Goal: Task Accomplishment & Management: Use online tool/utility

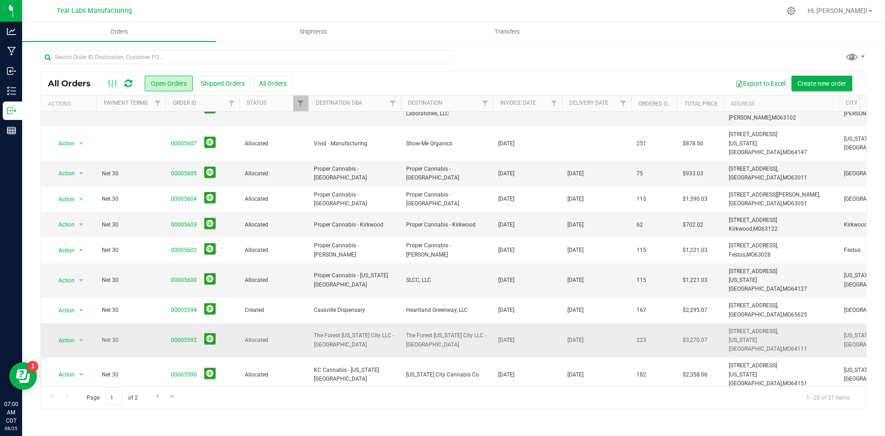
scroll to position [243, 0]
click at [159, 395] on span "Go to the next page" at bounding box center [157, 395] width 7 height 7
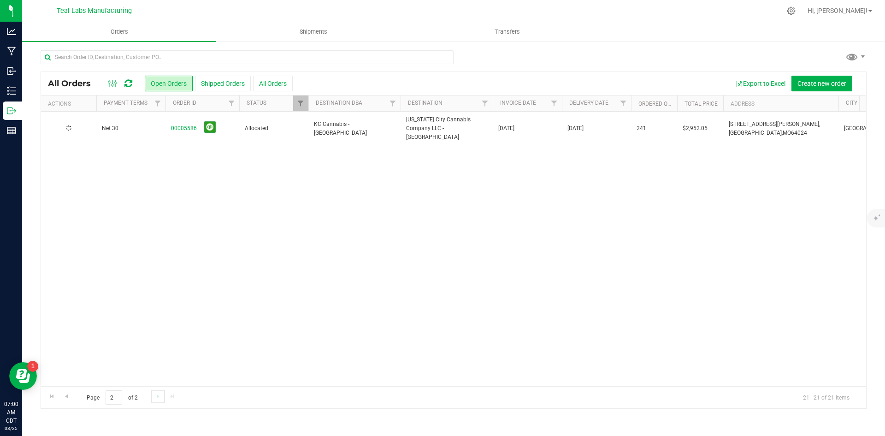
scroll to position [0, 0]
click at [231, 79] on button "Shipped Orders" at bounding box center [223, 84] width 56 height 16
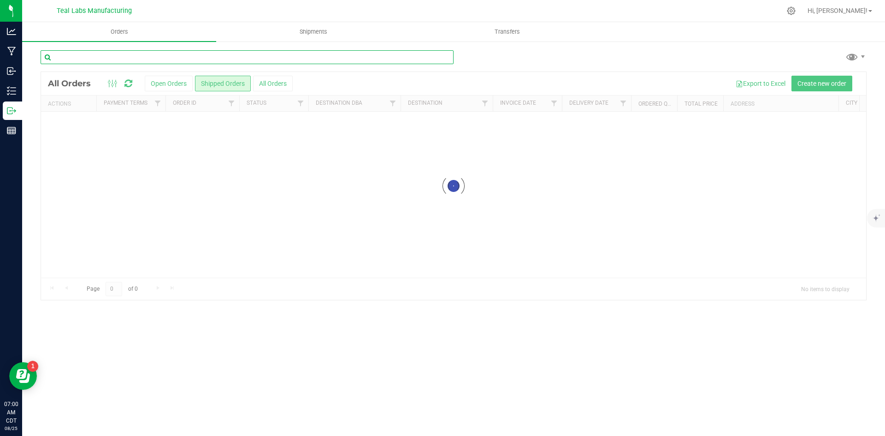
click at [141, 57] on input "text" at bounding box center [247, 57] width 413 height 14
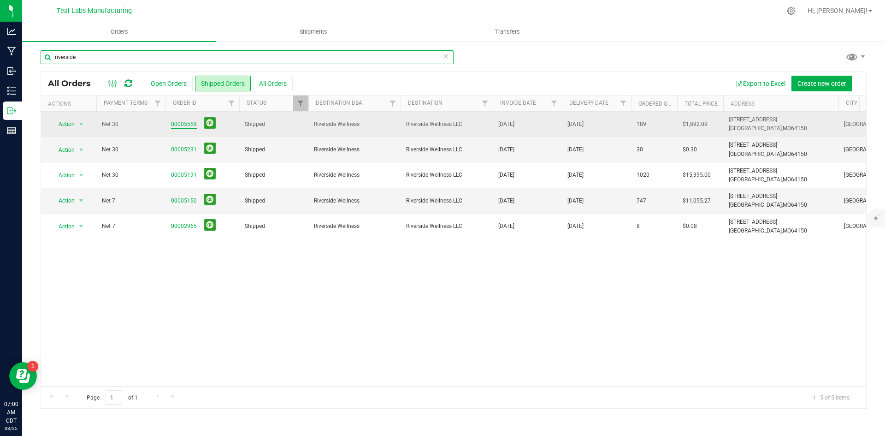
type input "riverside"
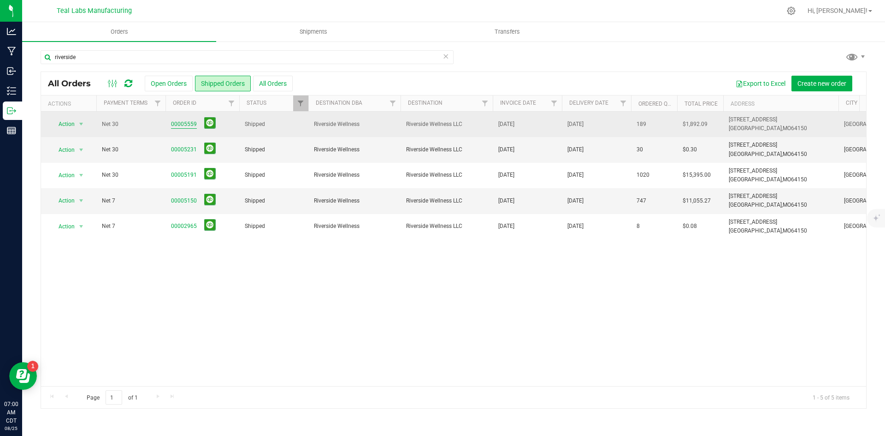
click at [181, 124] on link "00005559" at bounding box center [184, 124] width 26 height 9
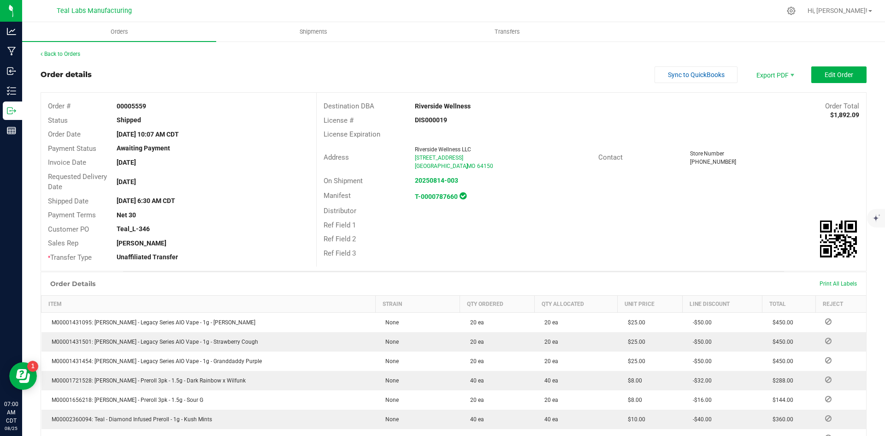
drag, startPoint x: 450, startPoint y: 108, endPoint x: 397, endPoint y: 110, distance: 53.5
click at [397, 110] on div "Destination DBA Riverside Wellness Order Total $1,892.09" at bounding box center [591, 106] width 549 height 14
copy div "Riverside Wellness"
click at [758, 102] on span "Invoice PDF" at bounding box center [768, 103] width 57 height 13
click at [770, 103] on span "Invoice PDF" at bounding box center [768, 103] width 57 height 13
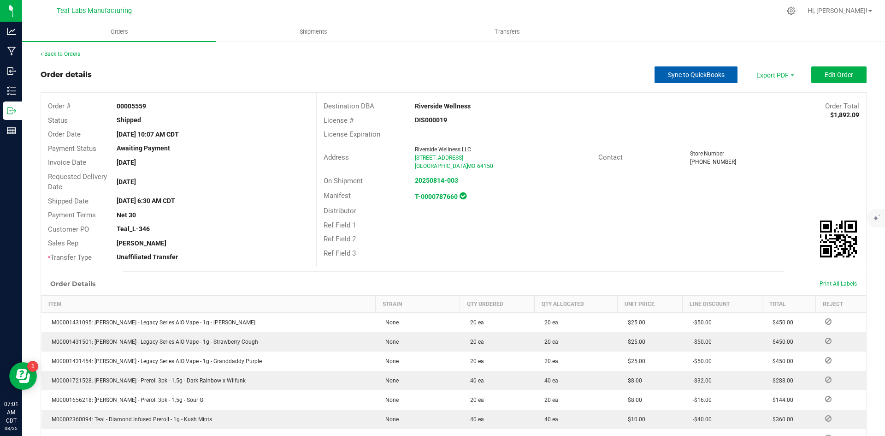
click at [693, 76] on span "Sync to QuickBooks" at bounding box center [696, 74] width 57 height 7
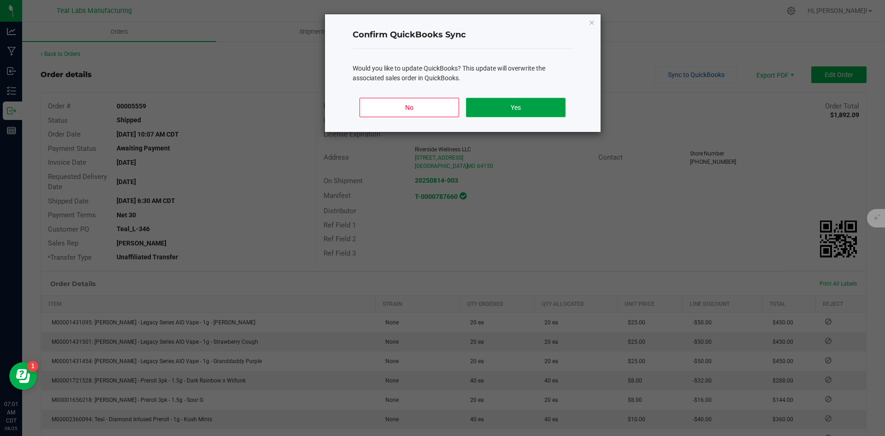
click at [539, 104] on button "Yes" at bounding box center [515, 107] width 99 height 19
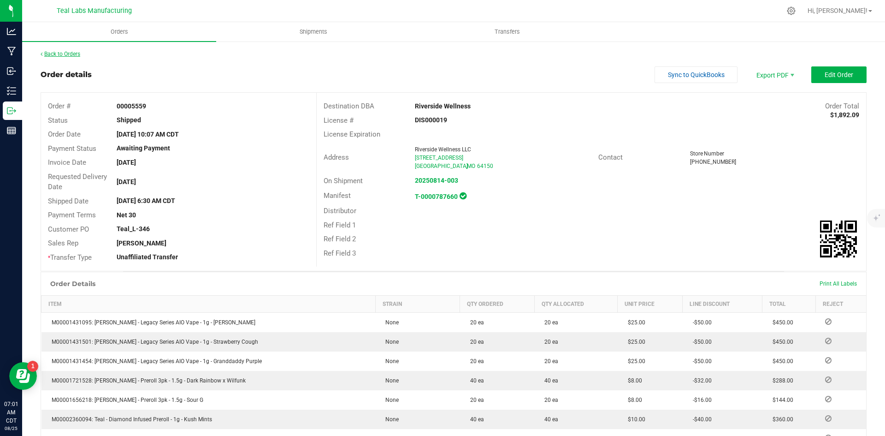
click at [76, 56] on link "Back to Orders" at bounding box center [61, 54] width 40 height 6
